Goal: Find specific page/section: Find specific page/section

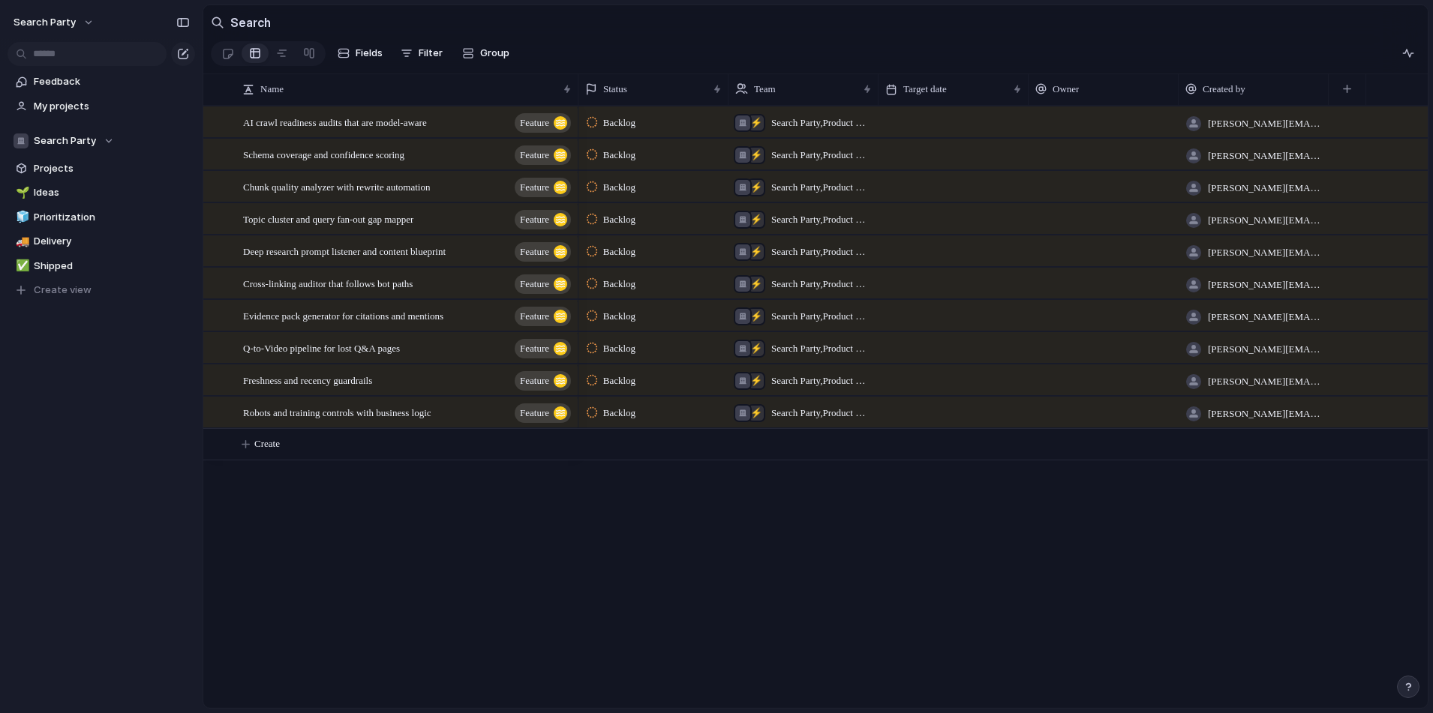
click at [161, 404] on div "Feedback My projects Search Party Projects 🌱 Ideas 🧊 Prioritization 🚚 Delivery …" at bounding box center [101, 211] width 203 height 423
